Goal: Feedback & Contribution: Contribute content

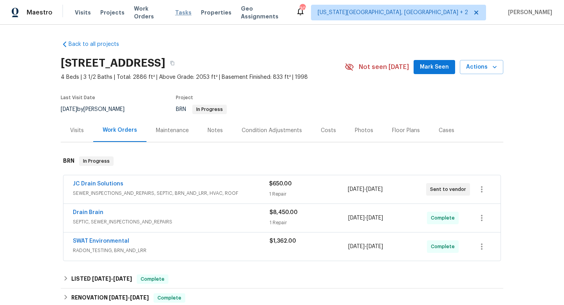
click at [178, 13] on span "Tasks" at bounding box center [183, 12] width 16 height 5
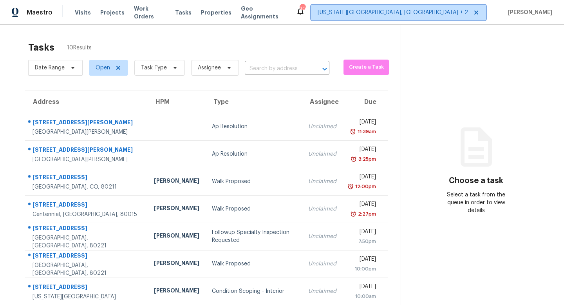
click at [435, 15] on span "Colorado Springs, CO + 2" at bounding box center [393, 13] width 150 height 8
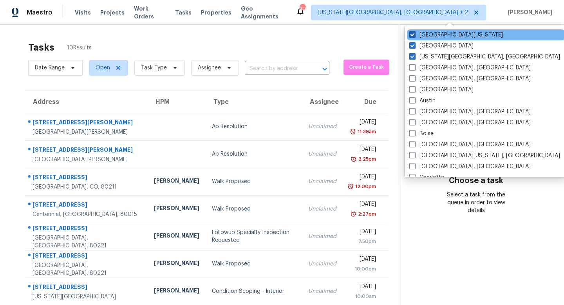
click at [416, 32] on label "Northern Colorado" at bounding box center [456, 35] width 94 height 8
click at [414, 32] on input "Northern Colorado" at bounding box center [411, 33] width 5 height 5
checkbox input "false"
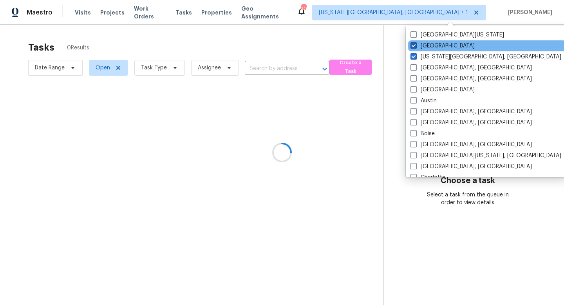
click at [414, 43] on span at bounding box center [413, 45] width 6 height 6
click at [414, 43] on input "Denver" at bounding box center [412, 44] width 5 height 5
checkbox input "false"
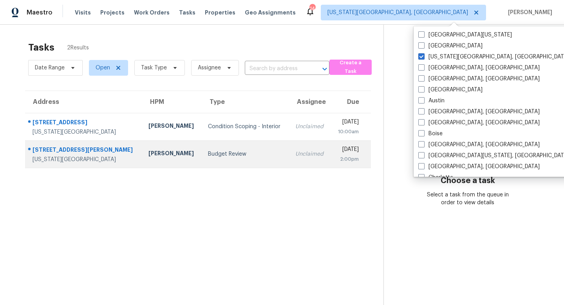
click at [69, 155] on div "[US_STATE][GEOGRAPHIC_DATA]" at bounding box center [84, 159] width 103 height 8
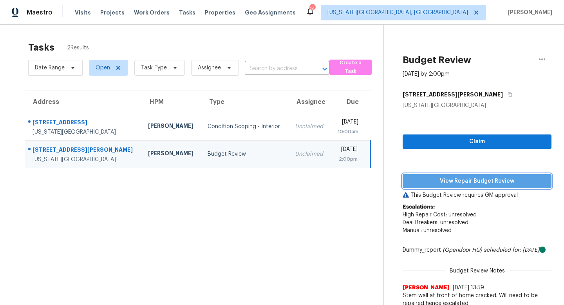
click at [446, 180] on span "View Repair Budget Review" at bounding box center [477, 181] width 136 height 10
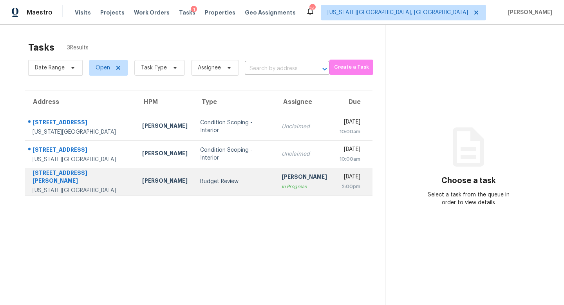
click at [60, 175] on div "[STREET_ADDRESS][PERSON_NAME]" at bounding box center [81, 178] width 97 height 18
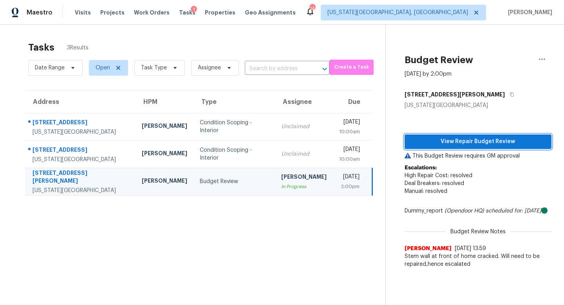
click at [432, 139] on span "View Repair Budget Review" at bounding box center [478, 142] width 134 height 10
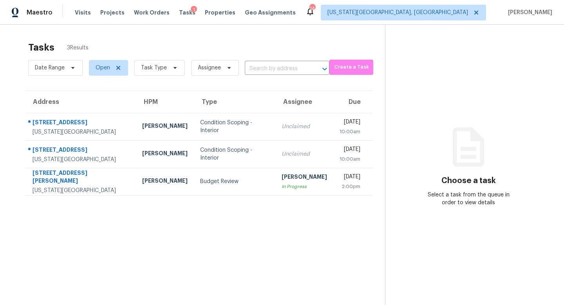
click at [141, 17] on div "Visits Projects Work Orders Tasks 1 Properties Geo Assignments" at bounding box center [190, 13] width 230 height 16
click at [141, 14] on span "Work Orders" at bounding box center [152, 13] width 36 height 8
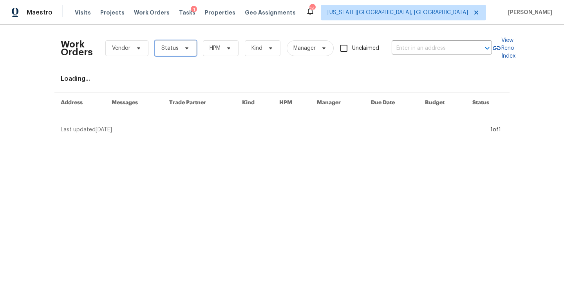
click at [188, 54] on span "Status" at bounding box center [176, 48] width 42 height 16
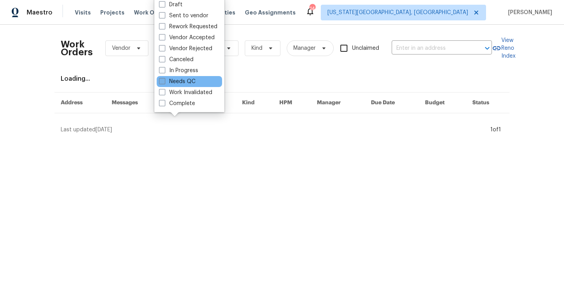
click at [170, 80] on label "Needs QC" at bounding box center [177, 82] width 36 height 8
click at [164, 80] on input "Needs QC" at bounding box center [161, 80] width 5 height 5
checkbox input "true"
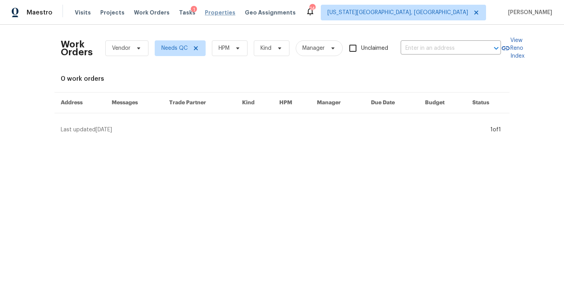
click at [214, 11] on span "Properties" at bounding box center [220, 13] width 31 height 8
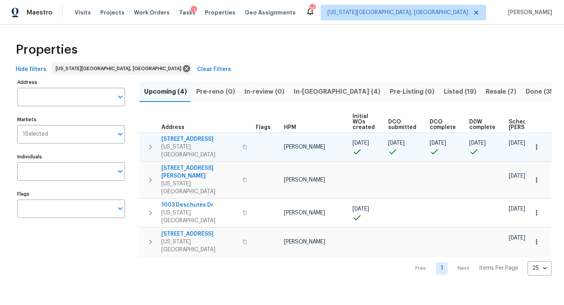
click at [183, 139] on span "4150 Shining Way" at bounding box center [199, 139] width 76 height 8
click at [192, 139] on span "4150 Shining Way" at bounding box center [199, 139] width 76 height 8
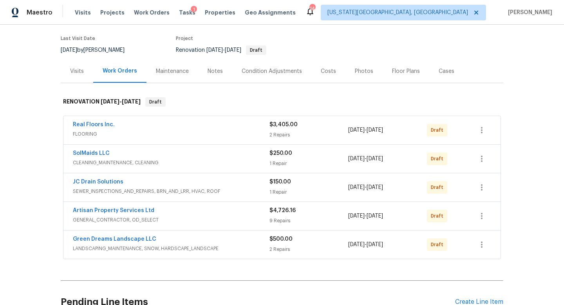
scroll to position [111, 0]
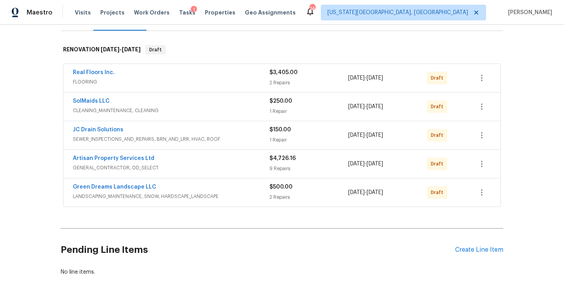
click at [175, 7] on div "Visits Projects Work Orders Tasks 1 Properties Geo Assignments" at bounding box center [190, 13] width 230 height 16
click at [179, 10] on span "Tasks" at bounding box center [187, 12] width 16 height 5
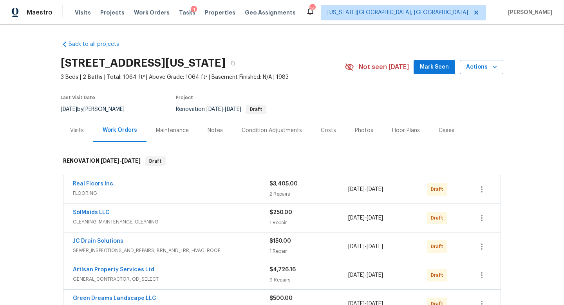
click at [220, 125] on div "Notes" at bounding box center [215, 130] width 34 height 23
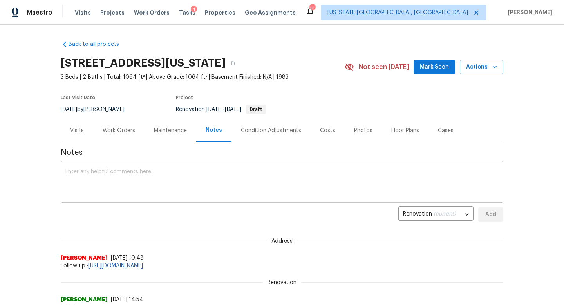
click at [178, 182] on textarea at bounding box center [281, 182] width 433 height 27
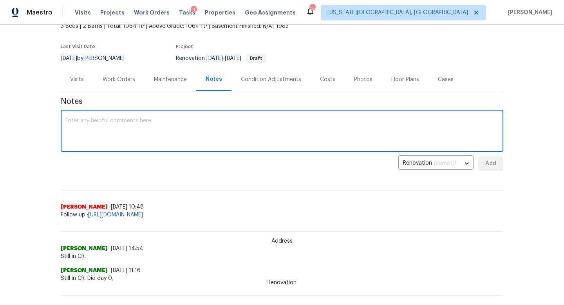
scroll to position [54, 0]
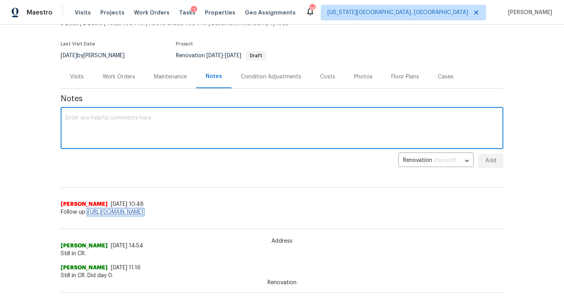
click at [143, 209] on link "https://opendoor.slack.com/archives/C07STARTZGS/p1756243367318659?thread_ts=175…" at bounding box center [115, 211] width 55 height 5
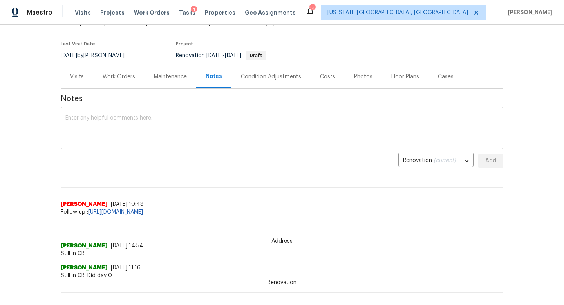
click at [125, 127] on textarea at bounding box center [281, 128] width 433 height 27
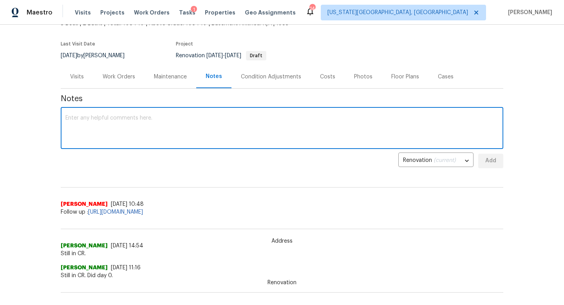
type textarea "S"
type textarea "E"
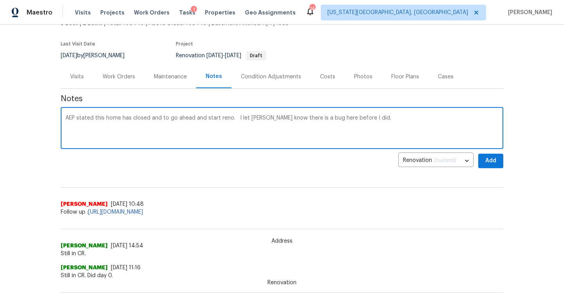
type textarea "AEP stated this home has closed and to go ahead and start reno. I let [PERSON_N…"
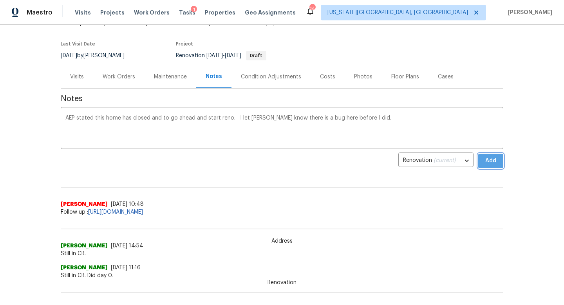
click at [496, 160] on span "Add" at bounding box center [490, 161] width 13 height 10
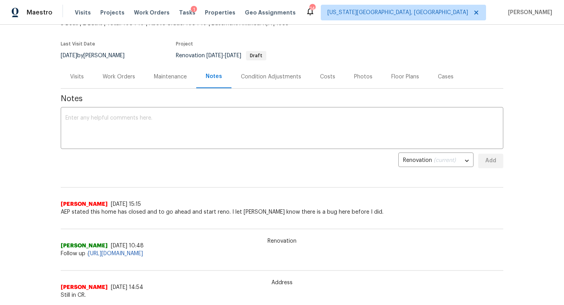
click at [179, 9] on div "Tasks 1" at bounding box center [187, 13] width 16 height 8
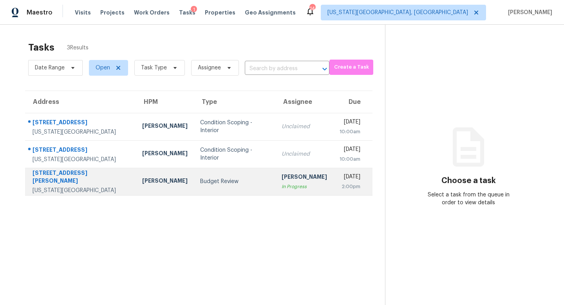
click at [78, 174] on div "4514 Palmer Park Blvd" at bounding box center [81, 178] width 97 height 18
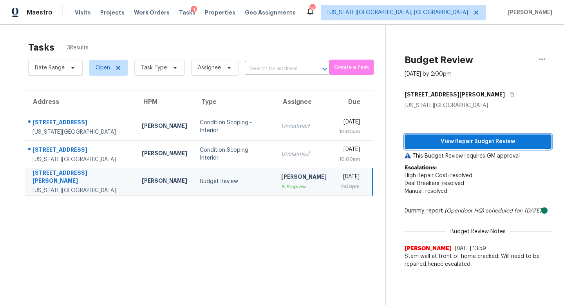
click at [439, 145] on span "View Repair Budget Review" at bounding box center [478, 142] width 134 height 10
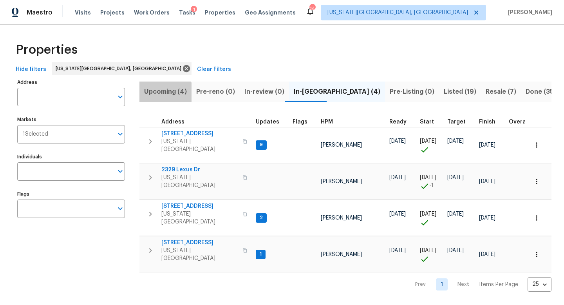
click at [164, 95] on span "Upcoming (4)" at bounding box center [165, 91] width 43 height 11
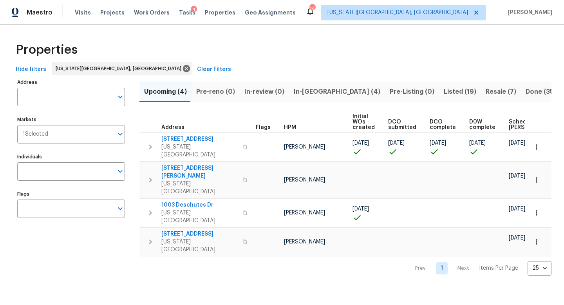
scroll to position [0, 86]
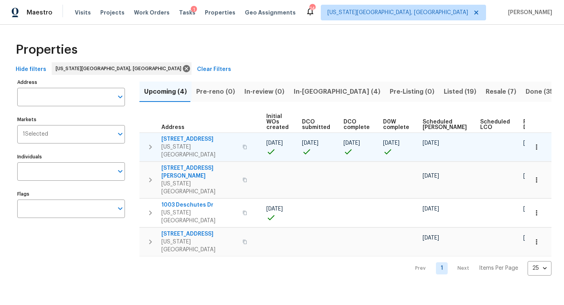
click at [187, 138] on span "[STREET_ADDRESS]" at bounding box center [199, 139] width 76 height 8
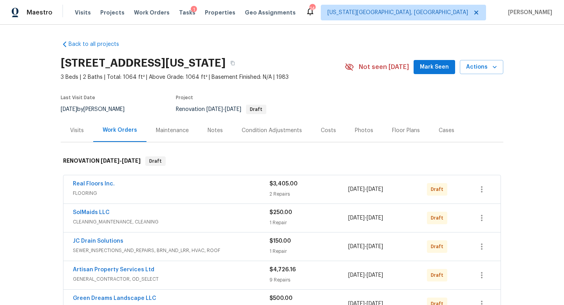
click at [211, 126] on div "Notes" at bounding box center [215, 130] width 34 height 23
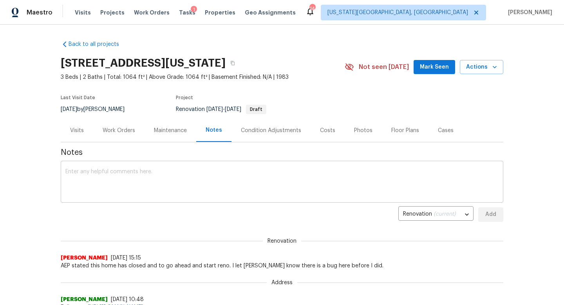
click at [141, 178] on textarea at bounding box center [281, 182] width 433 height 27
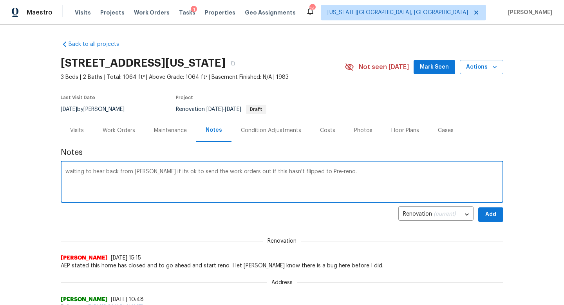
type textarea "waiting to hear back from Brian if its ok to send the work orders out if this h…"
click at [485, 217] on span "Add" at bounding box center [490, 215] width 13 height 10
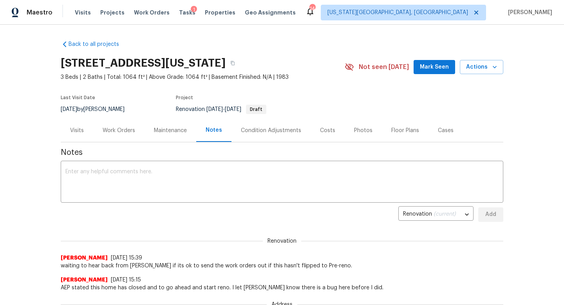
click at [437, 64] on span "Mark Seen" at bounding box center [434, 67] width 29 height 10
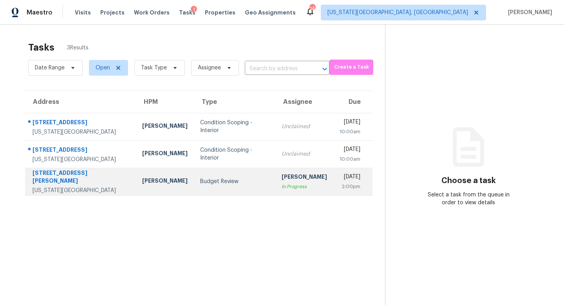
click at [69, 172] on td "4514 Palmer Park Blvd Colorado Springs, CO, 80915" at bounding box center [80, 181] width 111 height 27
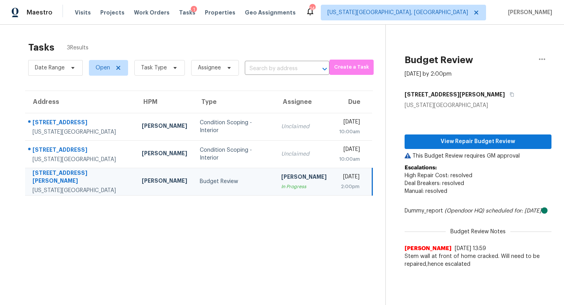
click at [441, 149] on div "View Repair Budget Review This Budget Review requires GM approval Escalations: …" at bounding box center [478, 190] width 147 height 163
click at [441, 143] on span "View Repair Budget Review" at bounding box center [478, 142] width 134 height 10
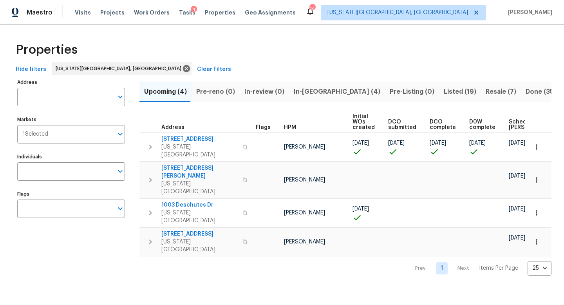
scroll to position [0, 86]
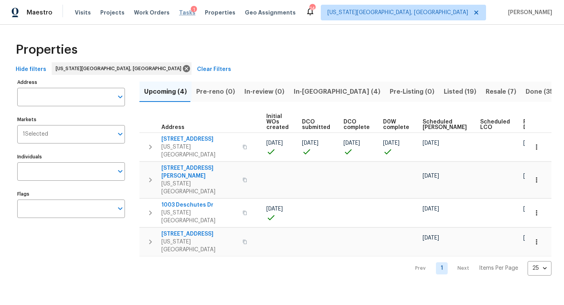
click at [179, 12] on span "Tasks" at bounding box center [187, 12] width 16 height 5
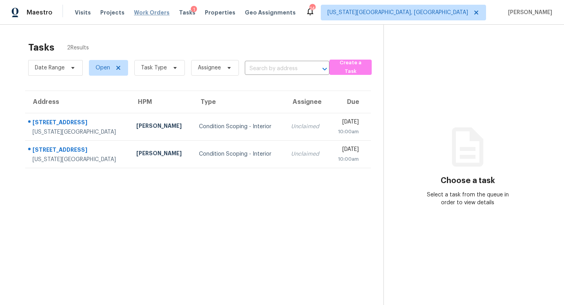
click at [147, 12] on span "Work Orders" at bounding box center [152, 13] width 36 height 8
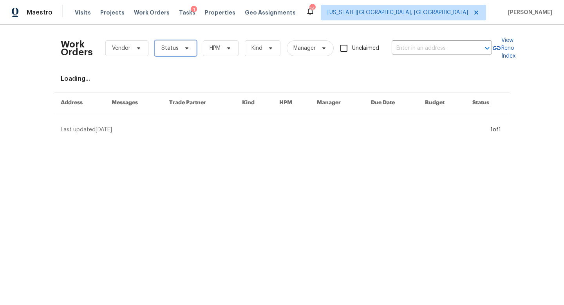
click at [178, 55] on span "Status" at bounding box center [176, 48] width 42 height 16
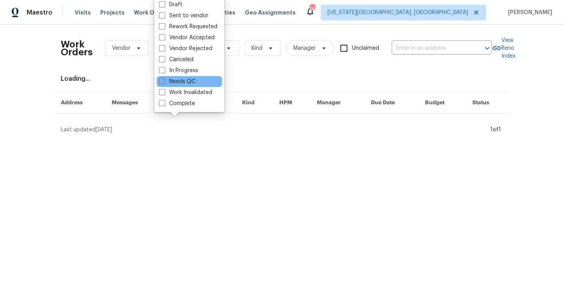
click at [165, 83] on label "Needs QC" at bounding box center [177, 82] width 36 height 8
click at [164, 83] on input "Needs QC" at bounding box center [161, 80] width 5 height 5
checkbox input "true"
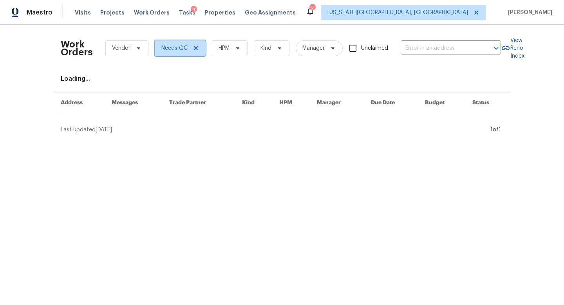
click at [193, 48] on icon at bounding box center [196, 48] width 6 height 6
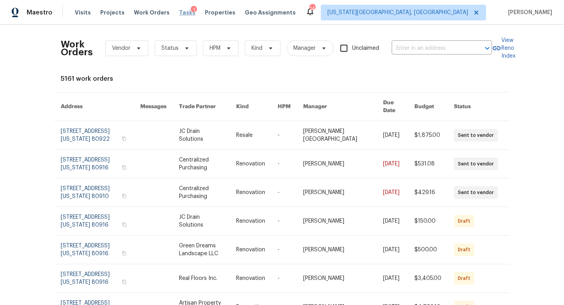
click at [179, 14] on span "Tasks" at bounding box center [187, 12] width 16 height 5
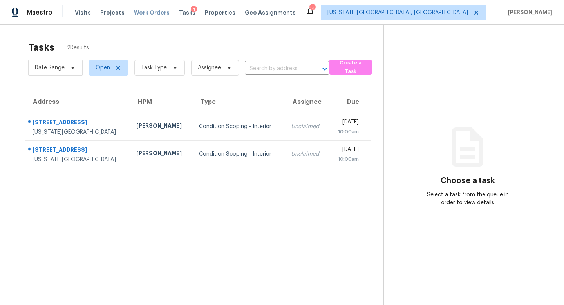
click at [141, 15] on span "Work Orders" at bounding box center [152, 13] width 36 height 8
click at [205, 16] on span "Properties" at bounding box center [220, 13] width 31 height 8
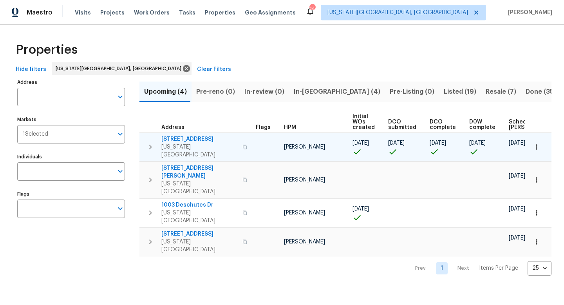
click at [188, 135] on span "4150 Shining Way" at bounding box center [199, 139] width 76 height 8
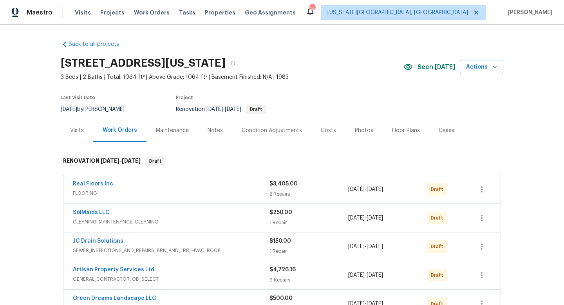
click at [209, 129] on div "Notes" at bounding box center [215, 130] width 15 height 8
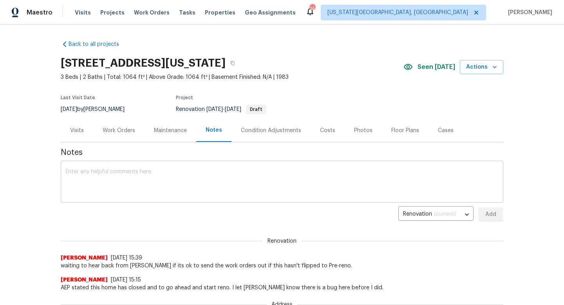
click at [160, 190] on textarea at bounding box center [281, 182] width 433 height 27
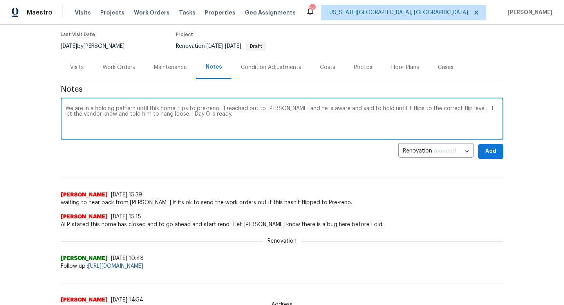
scroll to position [52, 0]
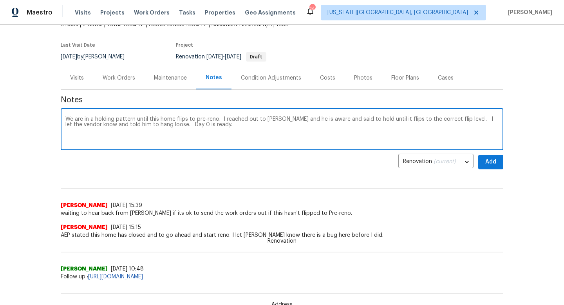
click at [219, 120] on textarea "We are in a holding pattern until this home flips to pre-reno. I reached out to…" at bounding box center [281, 129] width 433 height 27
click at [275, 128] on textarea "We are in a holding pattern until this home flips to pre-reno per my slack with…" at bounding box center [281, 129] width 433 height 27
type textarea "We are in a holding pattern until this home flips to pre-reno per my slack with…"
click at [495, 161] on span "Add" at bounding box center [490, 162] width 13 height 10
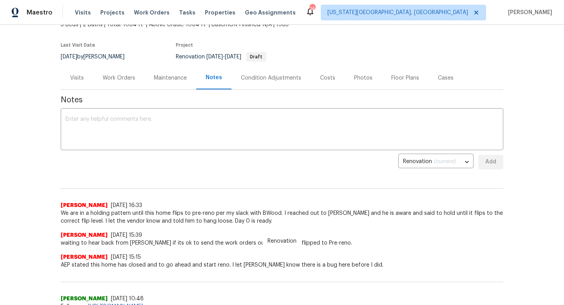
scroll to position [0, 0]
